Goal: Book appointment/travel/reservation

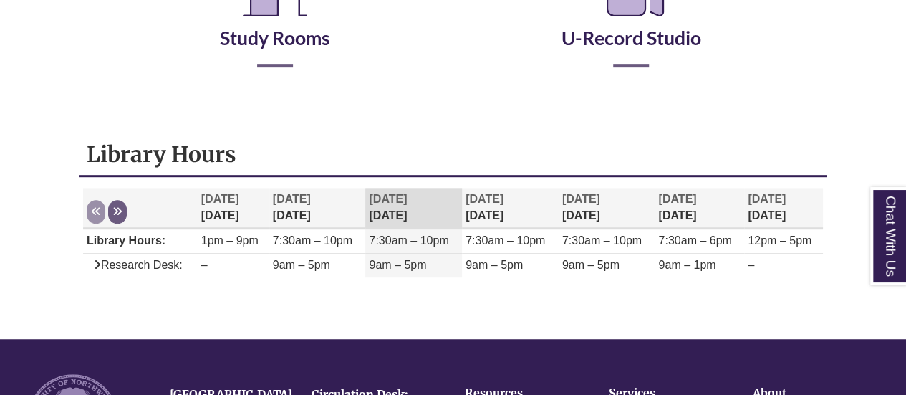
scroll to position [361, 0]
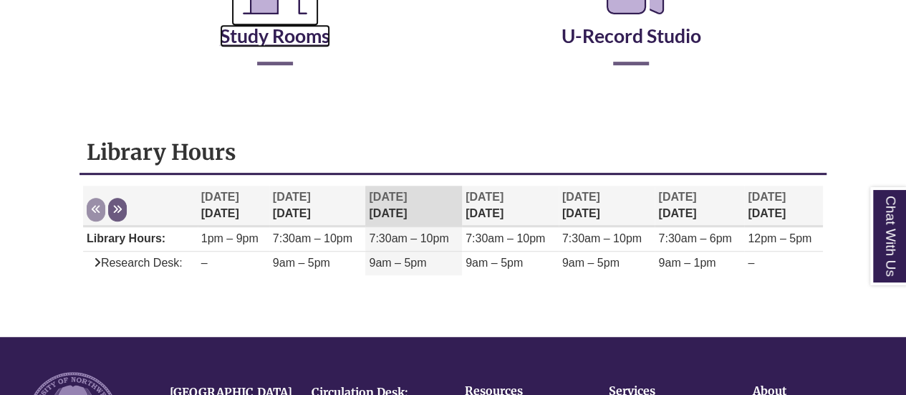
click at [256, 44] on link "Study Rooms" at bounding box center [275, 18] width 110 height 59
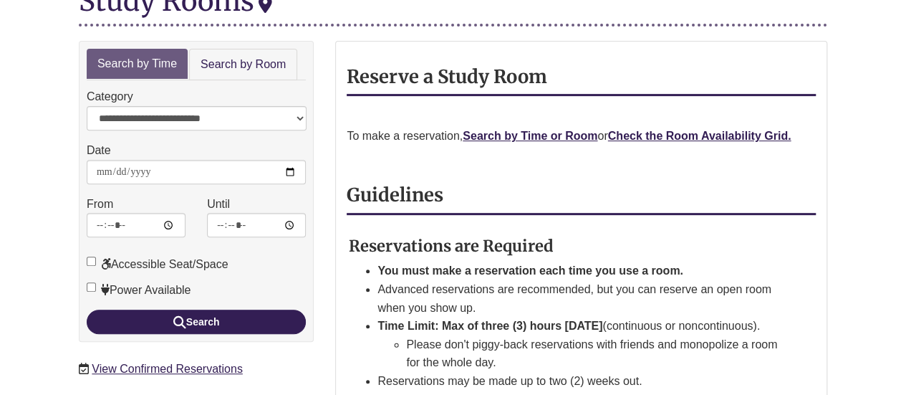
scroll to position [229, 0]
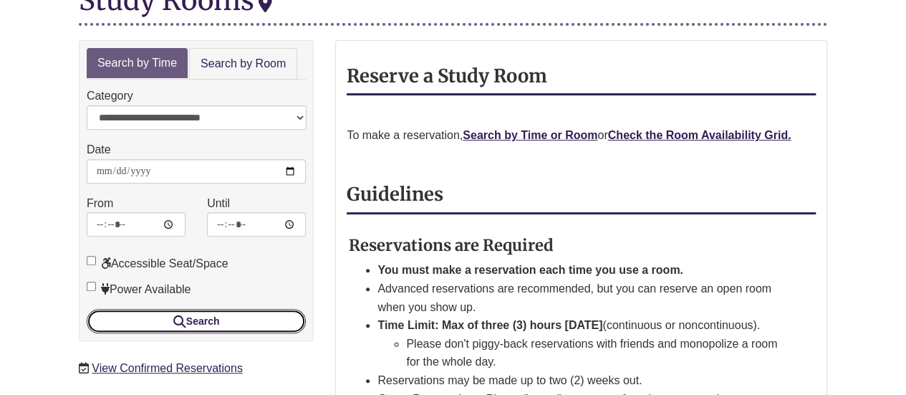
click at [228, 309] on button "Search" at bounding box center [196, 321] width 219 height 24
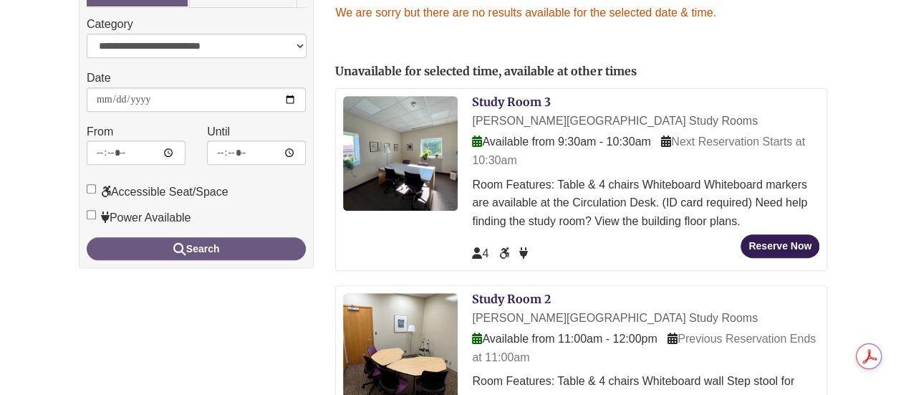
scroll to position [307, 0]
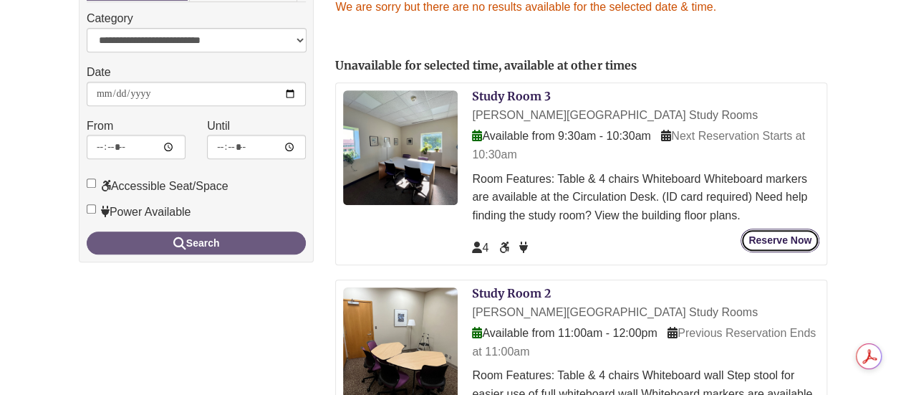
click at [767, 228] on button "Reserve Now" at bounding box center [779, 240] width 79 height 24
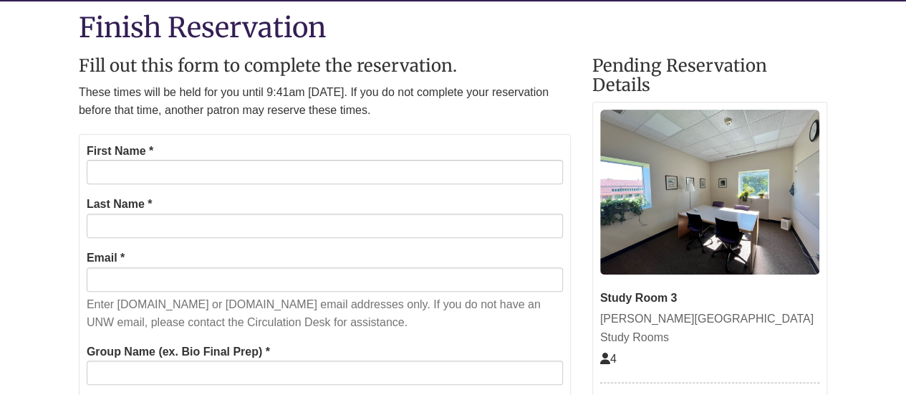
scroll to position [173, 0]
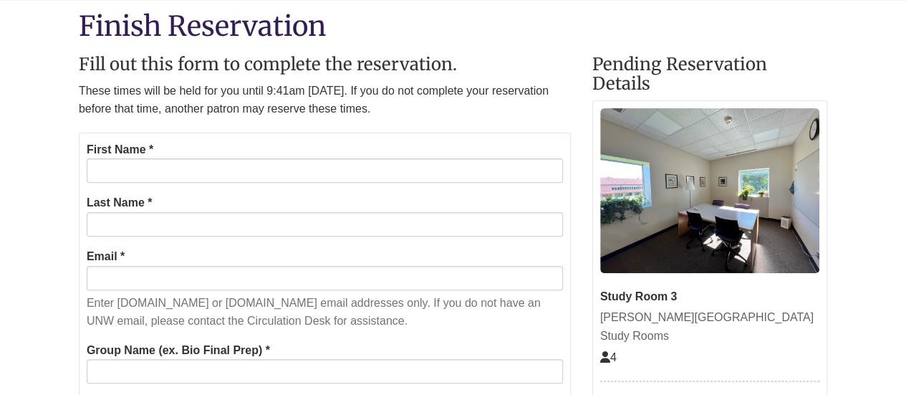
click at [412, 183] on form "First Name * Last Name * Email * Enter [DOMAIN_NAME] or [DOMAIN_NAME] email add…" at bounding box center [325, 372] width 492 height 480
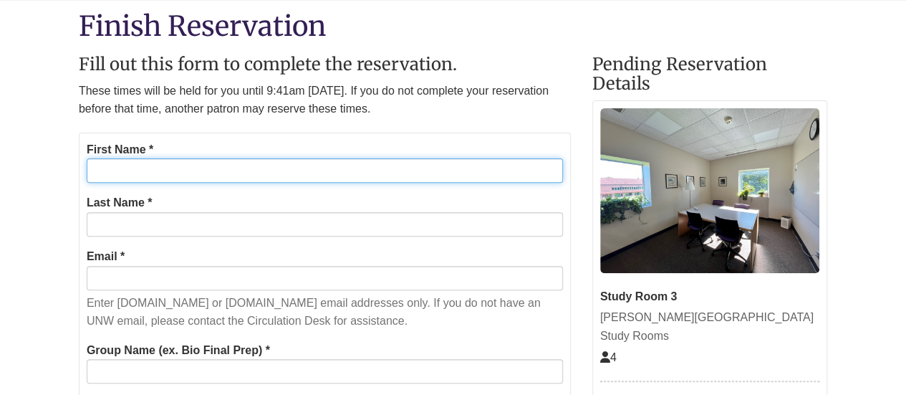
click at [413, 173] on input "First Name *" at bounding box center [325, 170] width 476 height 24
type input "*********"
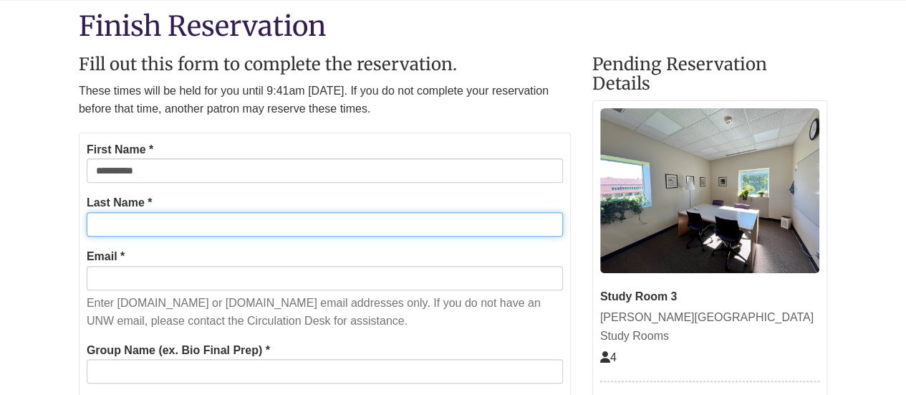
click at [258, 222] on input "Last Name *" at bounding box center [325, 224] width 476 height 24
type input "*********"
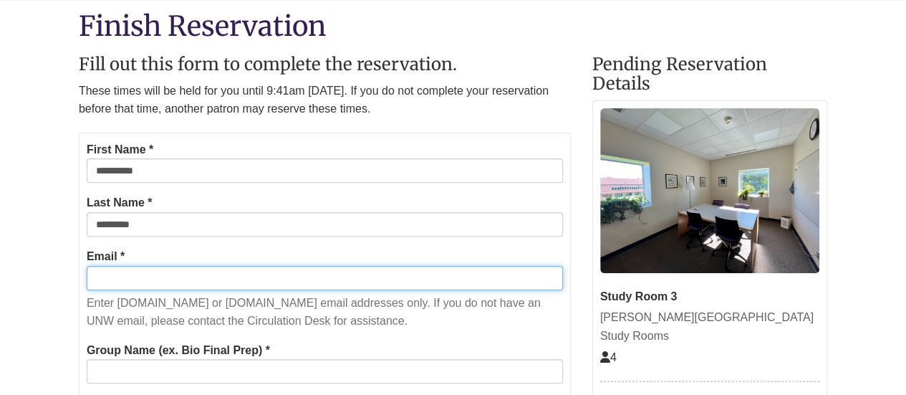
click at [209, 266] on input "Email *" at bounding box center [325, 278] width 476 height 24
type input "**********"
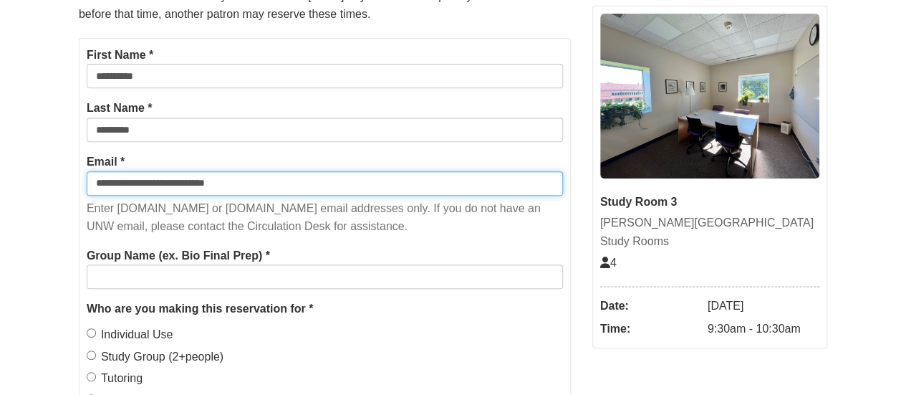
scroll to position [269, 0]
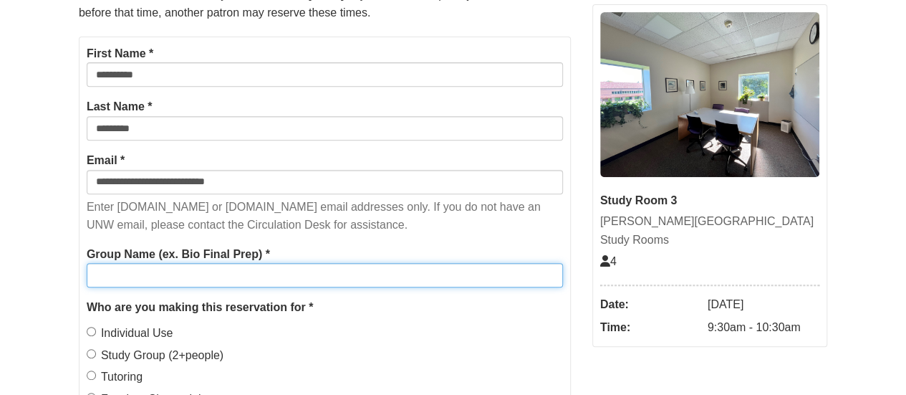
click at [141, 266] on input "Group Name (ex. Bio Final Prep) *" at bounding box center [325, 275] width 476 height 24
type input "**********"
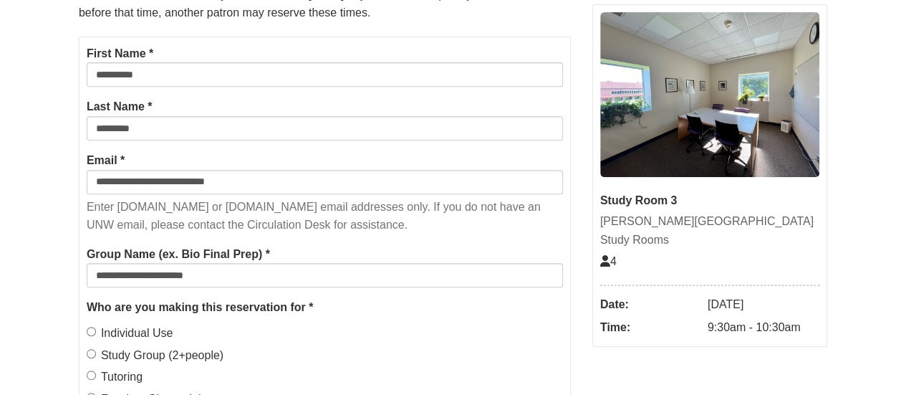
click at [149, 333] on label "Individual Use" at bounding box center [130, 333] width 87 height 19
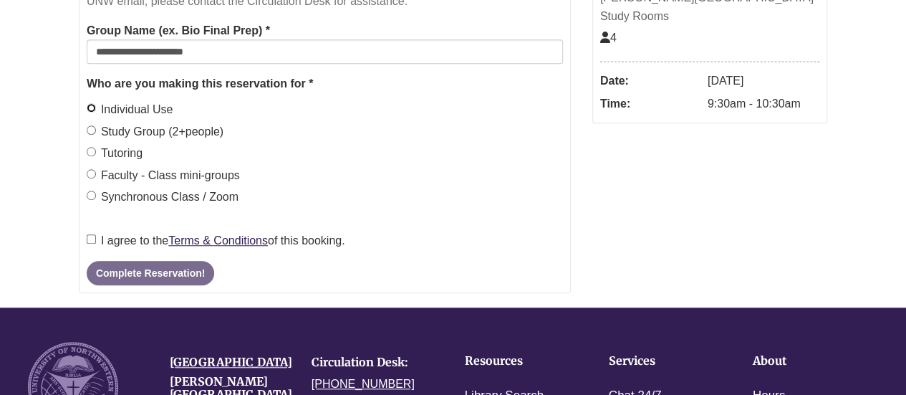
scroll to position [496, 0]
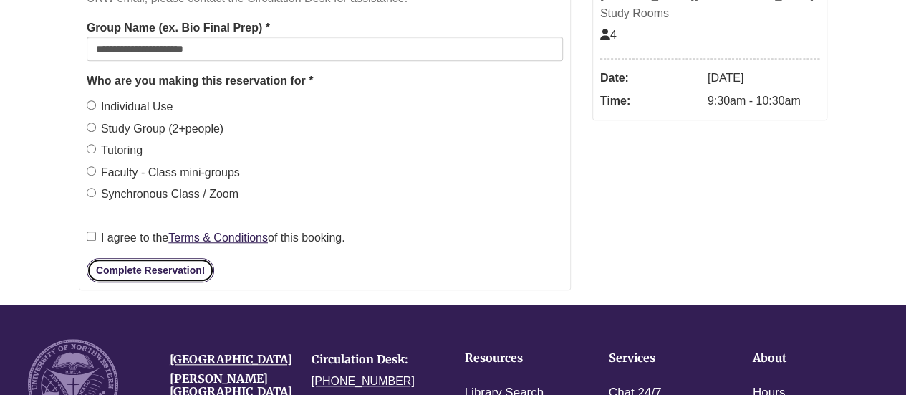
click at [124, 269] on button "Complete Reservation!" at bounding box center [150, 270] width 127 height 24
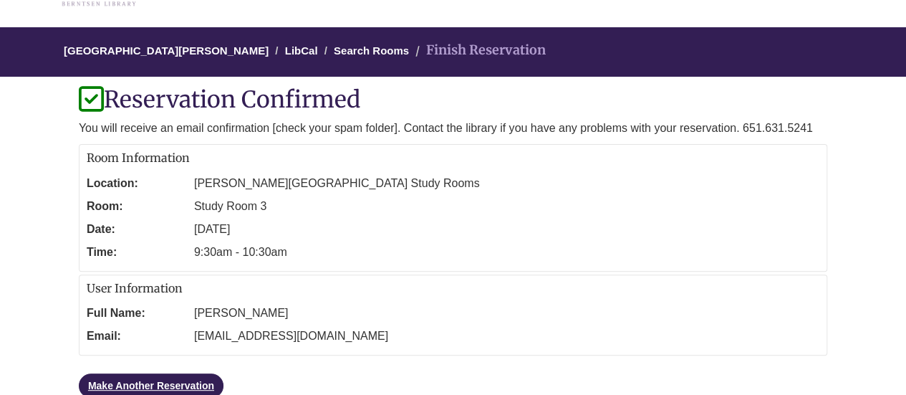
scroll to position [97, 0]
